Goal: Task Accomplishment & Management: Complete application form

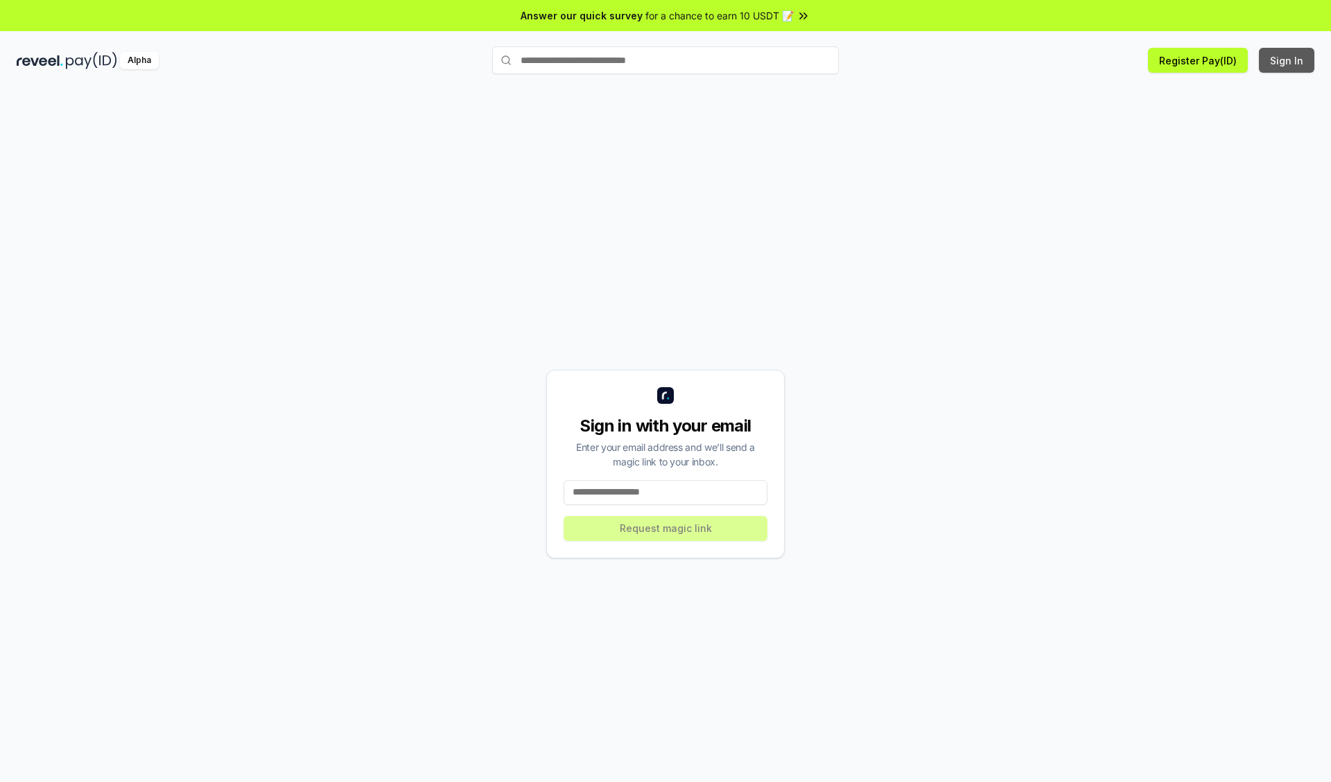
click at [1287, 60] on button "Sign In" at bounding box center [1286, 60] width 55 height 25
type input "**********"
click at [665, 528] on button "Request magic link" at bounding box center [665, 528] width 204 height 25
